Goal: Information Seeking & Learning: Check status

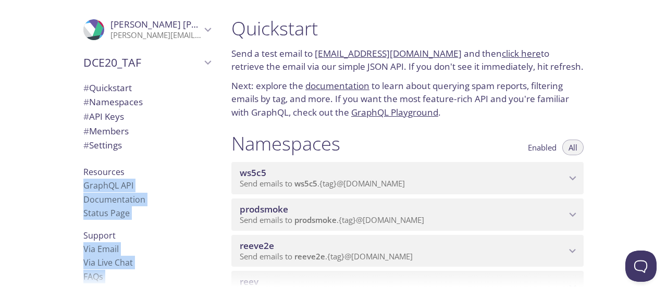
drag, startPoint x: 663, startPoint y: 12, endPoint x: 663, endPoint y: 28, distance: 15.6
click at [663, 28] on div ".cls-1 { fill: #6d5ca8; } .cls-2 { fill: #3fc191; } .cls-3 { fill: #3b4752; } .…" at bounding box center [333, 143] width 667 height 287
click at [21, 151] on div ".cls-1 { fill: #6d5ca8; } .cls-2 { fill: #3fc191; } .cls-3 { fill: #3b4752; } .…" at bounding box center [111, 143] width 223 height 287
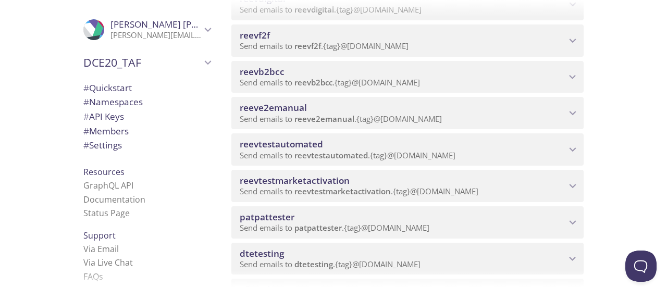
scroll to position [395, 0]
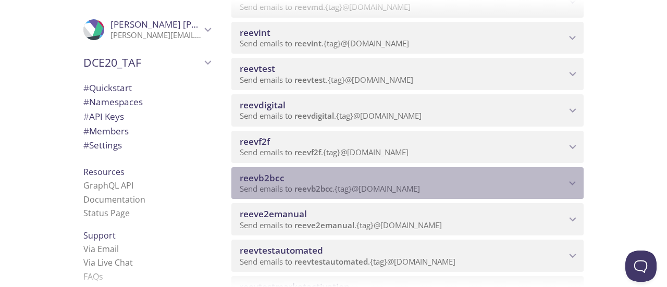
click at [348, 193] on span "Send emails to reevb2bcc . {tag} @[DOMAIN_NAME]" at bounding box center [330, 188] width 180 height 10
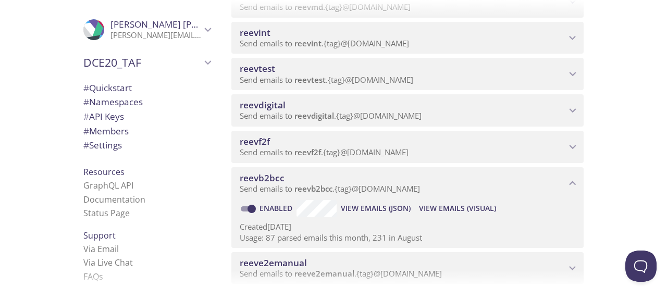
click at [447, 211] on span "View Emails (Visual)" at bounding box center [457, 208] width 77 height 13
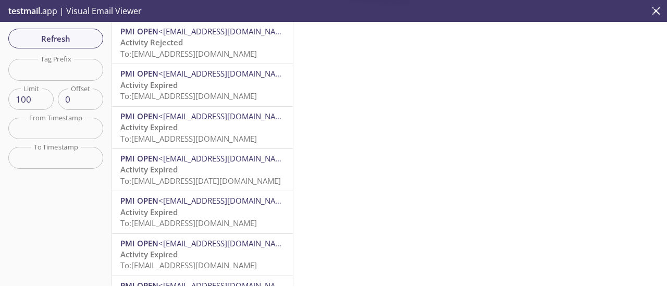
click at [168, 63] on div "PMI OPEN <[EMAIL_ADDRESS][DOMAIN_NAME]> Activity Rejected To: [EMAIL_ADDRESS][D…" at bounding box center [202, 43] width 181 height 42
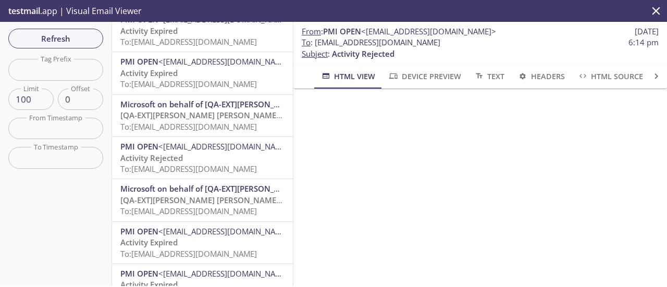
scroll to position [504, 0]
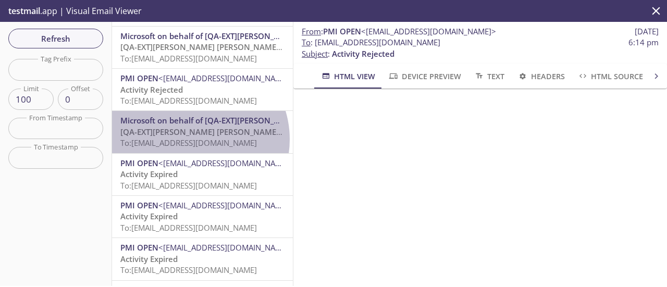
click at [192, 139] on span "To: [EMAIL_ADDRESS][DOMAIN_NAME]" at bounding box center [188, 143] width 137 height 10
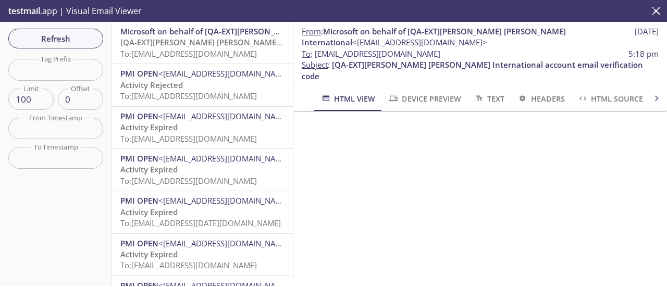
click at [204, 36] on span "Microsoft on behalf of [QA-EXT][PERSON_NAME] [PERSON_NAME] International" at bounding box center [268, 31] width 296 height 10
